Goal: Navigation & Orientation: Find specific page/section

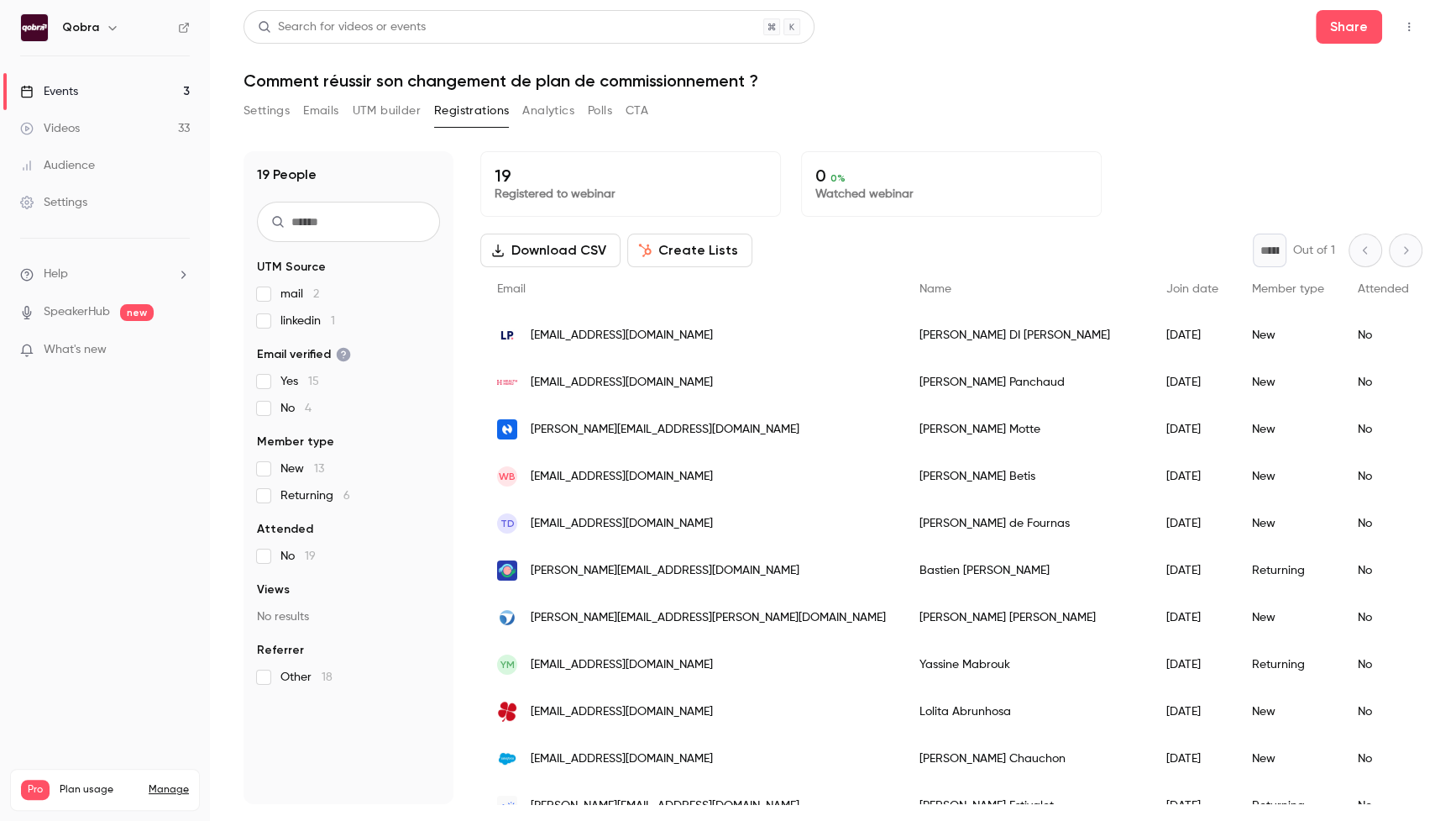
click at [105, 94] on link "Events 3" at bounding box center [105, 92] width 210 height 37
